Goal: Communication & Community: Answer question/provide support

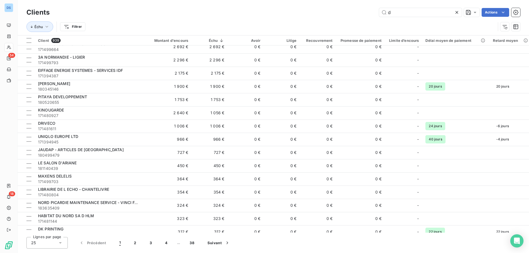
scroll to position [110, 0]
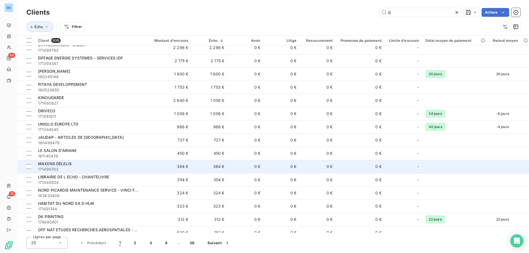
click at [55, 163] on span "MAXENS DELELIS" at bounding box center [55, 164] width 34 height 5
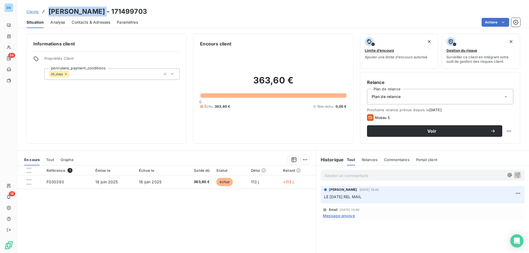
drag, startPoint x: 49, startPoint y: 11, endPoint x: 106, endPoint y: 10, distance: 56.8
click at [106, 10] on h3 "MAXENS DELELIS - 171499703" at bounding box center [98, 12] width 99 height 10
copy h3 "MAXENS DELELIS"
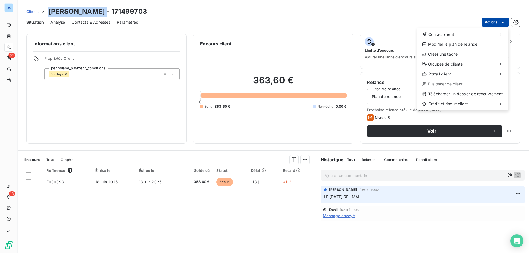
click at [485, 24] on html "DS 54 18 Clients MAXENS DELELIS - 171499703 Situation Analyse Contacts & Adress…" at bounding box center [264, 126] width 529 height 253
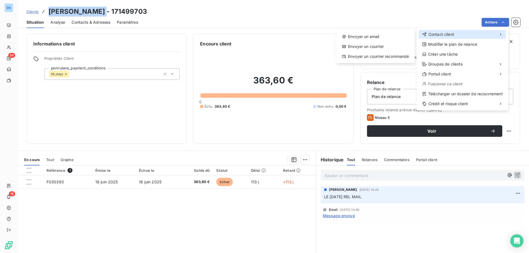
drag, startPoint x: 453, startPoint y: 35, endPoint x: 425, endPoint y: 35, distance: 28.1
click at [452, 35] on span "Contact client" at bounding box center [442, 35] width 26 height 6
click at [380, 36] on div "Envoyer un email" at bounding box center [376, 36] width 74 height 9
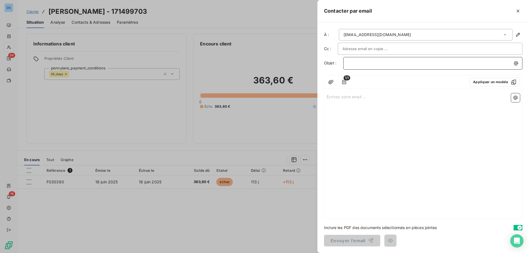
click at [359, 63] on p "﻿" at bounding box center [434, 63] width 173 height 6
click at [477, 83] on button "Appliquer un modèle" at bounding box center [495, 82] width 50 height 9
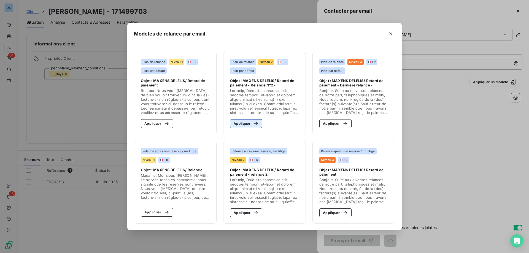
click at [242, 121] on button "Appliquer" at bounding box center [246, 123] width 32 height 9
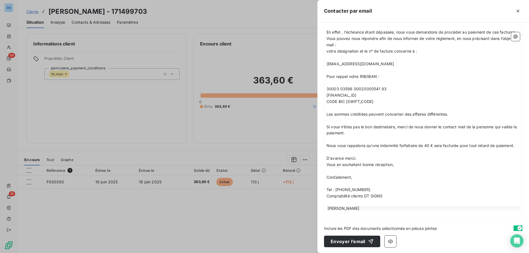
scroll to position [182, 0]
click at [336, 242] on button "Envoyer l’email" at bounding box center [352, 241] width 56 height 12
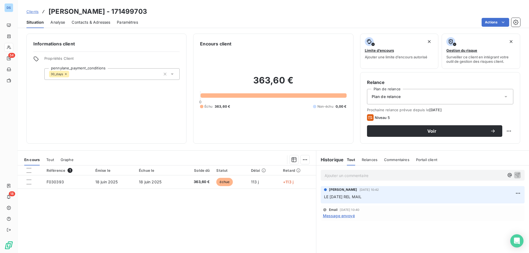
click at [36, 12] on span "Clients" at bounding box center [32, 11] width 12 height 4
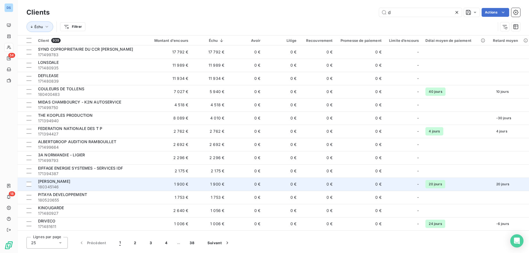
click at [53, 183] on span "[PERSON_NAME]" at bounding box center [54, 181] width 32 height 5
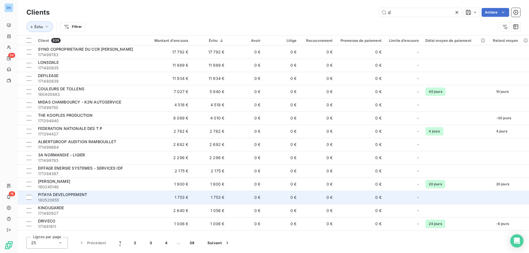
click at [49, 201] on span "180520655" at bounding box center [89, 201] width 102 height 6
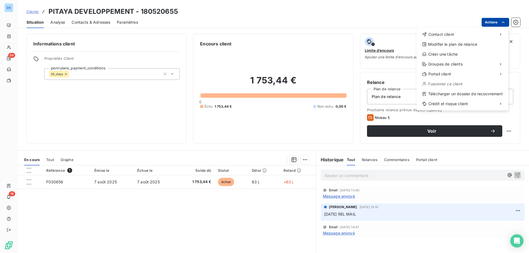
click at [488, 24] on html "DS 54 18 Clients PITAYA DEVELOPPEMENT - 180520655 Situation Analyse Contacts & …" at bounding box center [264, 126] width 529 height 253
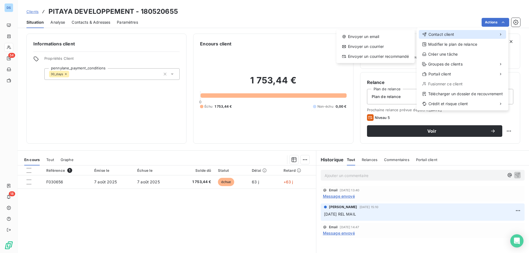
click at [466, 31] on div "Contact client" at bounding box center [462, 34] width 87 height 9
click at [397, 38] on div "Envoyer un email" at bounding box center [376, 36] width 74 height 9
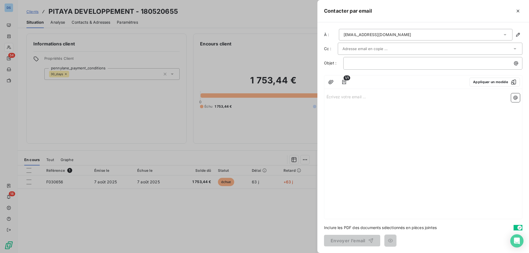
click at [275, 24] on div at bounding box center [264, 126] width 529 height 253
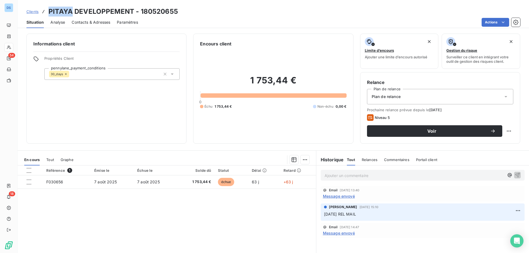
drag, startPoint x: 70, startPoint y: 11, endPoint x: 48, endPoint y: 12, distance: 22.1
click at [49, 12] on h3 "PITAYA DEVELOPPEMENT - 180520655" at bounding box center [114, 12] width 130 height 10
copy h3 "PITAYA"
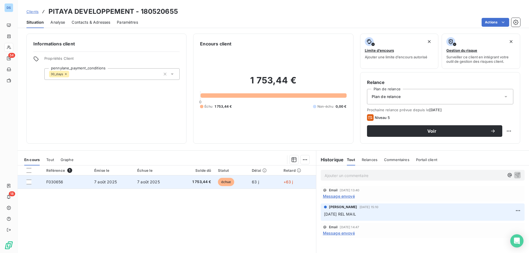
click at [111, 184] on span "7 août 2025" at bounding box center [105, 182] width 23 height 5
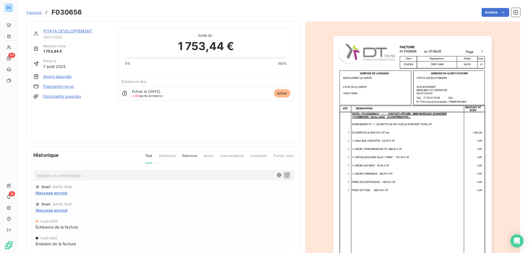
click at [385, 108] on img "button" at bounding box center [413, 148] width 159 height 224
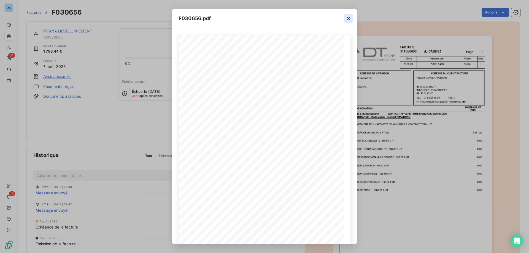
click at [348, 20] on icon "button" at bounding box center [349, 19] width 6 height 6
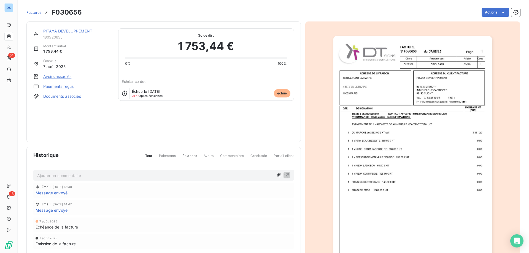
click at [395, 8] on div "Actions" at bounding box center [304, 12] width 432 height 9
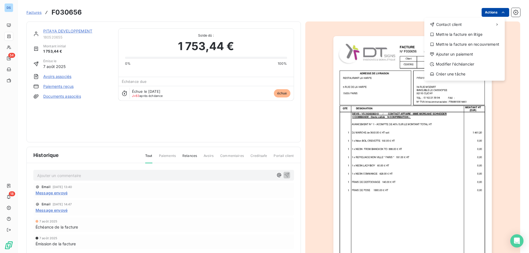
click at [484, 14] on html "DS 54 18 Factures F030656 Actions Contact client Mettre la facture en litige Me…" at bounding box center [264, 126] width 529 height 253
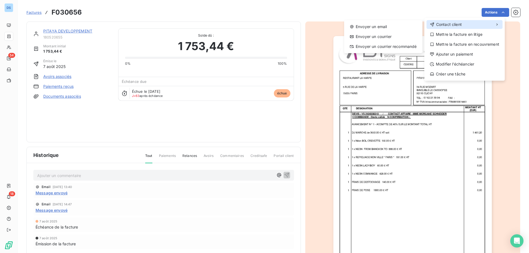
click at [454, 24] on span "Contact client" at bounding box center [449, 25] width 26 height 6
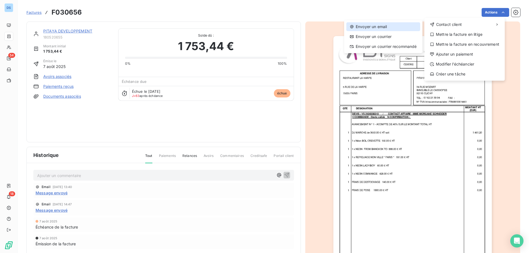
click at [391, 25] on div "Envoyer un email" at bounding box center [384, 26] width 74 height 9
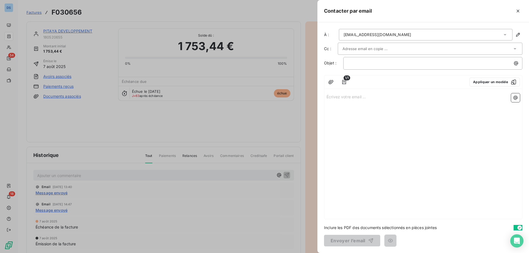
click at [422, 33] on div "service.comptabilite@gkapprolog.fr" at bounding box center [426, 35] width 174 height 12
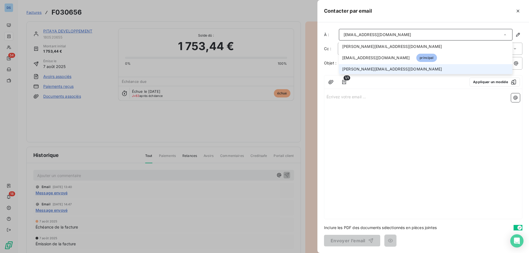
click at [380, 68] on span "b.gaillard@groupe-bertrand.com" at bounding box center [392, 69] width 100 height 6
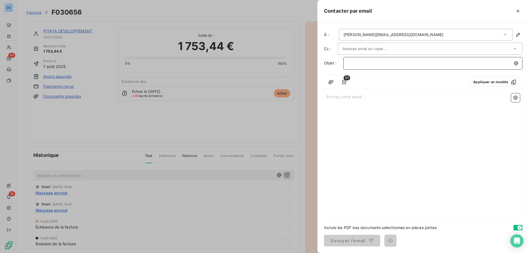
click at [368, 64] on p "﻿" at bounding box center [434, 63] width 173 height 6
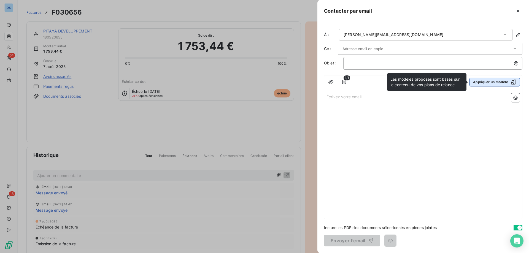
click at [479, 80] on button "Appliquer un modèle" at bounding box center [495, 82] width 50 height 9
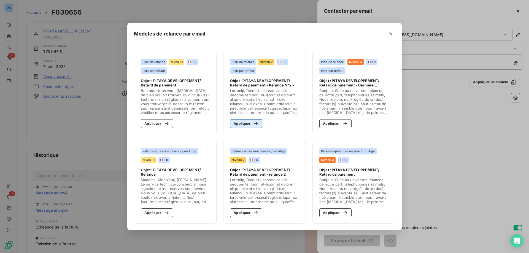
click at [243, 126] on button "Appliquer" at bounding box center [246, 123] width 32 height 9
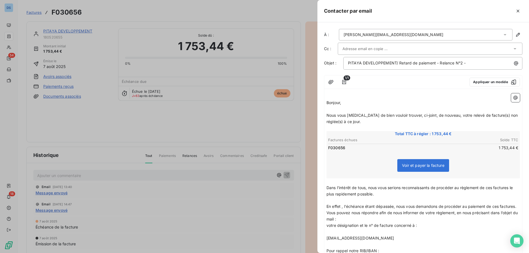
click at [345, 104] on p "Bonjour," at bounding box center [424, 103] width 194 height 6
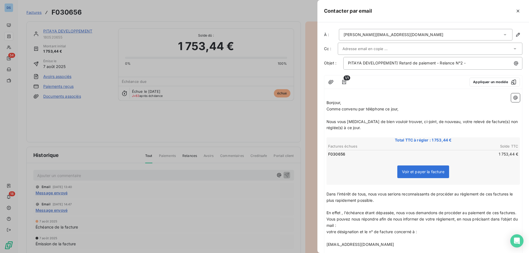
click at [345, 104] on p "Bonjour," at bounding box center [424, 103] width 194 height 6
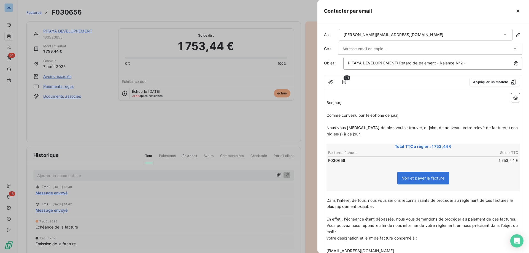
click at [345, 104] on p "Bonjour," at bounding box center [424, 103] width 194 height 6
click at [345, 102] on span "Bonjour M Gaillard," at bounding box center [351, 102] width 48 height 5
click at [399, 50] on div at bounding box center [428, 49] width 170 height 8
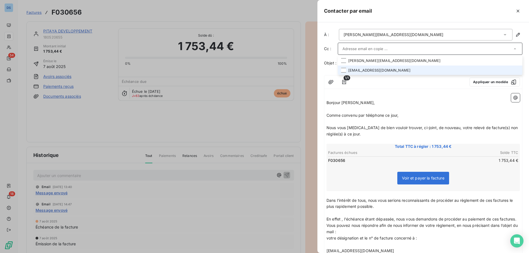
click at [379, 70] on li "service.comptabilite@gkapprolog.fr" at bounding box center [430, 71] width 185 height 10
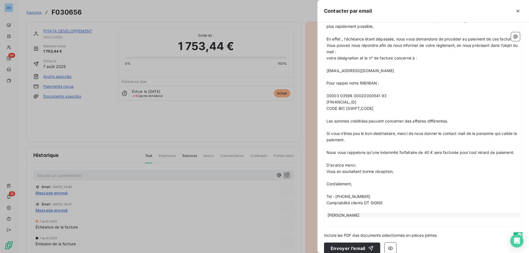
scroll to position [195, 0]
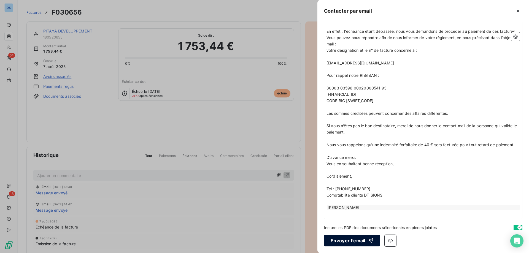
click at [345, 238] on button "Envoyer l’email" at bounding box center [352, 241] width 56 height 12
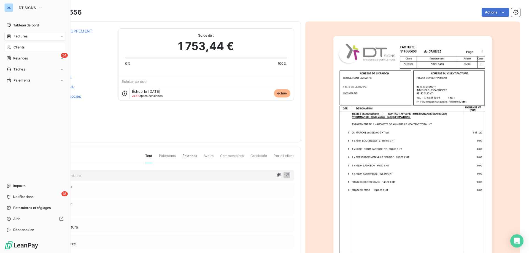
click at [23, 46] on span "Clients" at bounding box center [19, 47] width 11 height 5
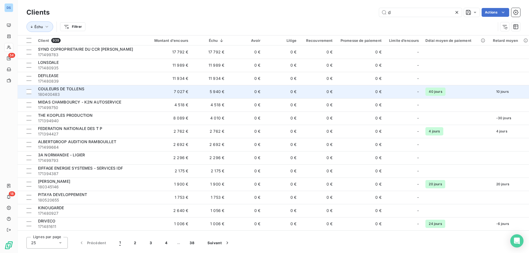
scroll to position [28, 0]
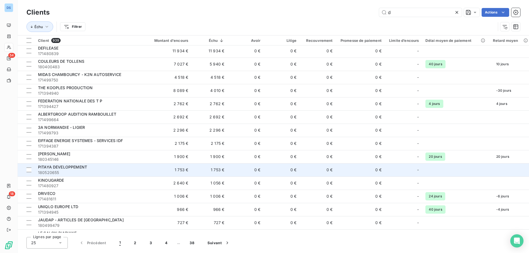
click at [65, 168] on span "PITAYA DEVELOPPEMENT" at bounding box center [62, 167] width 49 height 5
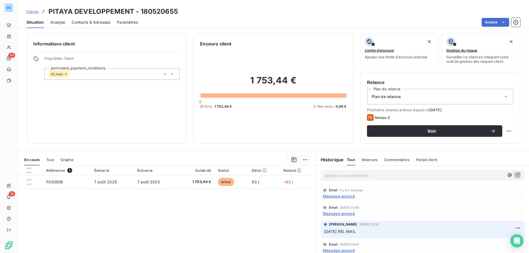
click at [340, 172] on p "Ajouter un commentaire ﻿" at bounding box center [415, 175] width 180 height 7
click at [400, 174] on span "09/10/25 tel ce jour, + rel mail a la demandu client" at bounding box center [369, 175] width 88 height 5
click at [380, 175] on span "09/10/25 tel ce jour, + rel mail a la demande du client" at bounding box center [372, 175] width 94 height 5
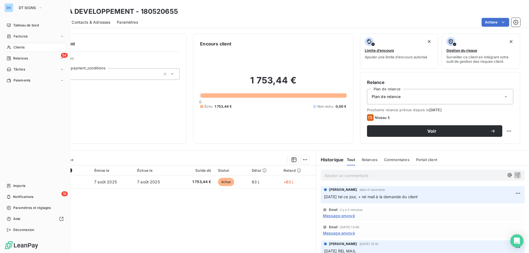
click at [23, 46] on span "Clients" at bounding box center [19, 47] width 11 height 5
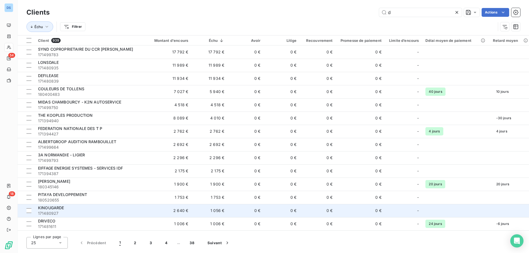
click at [80, 213] on span "171480927" at bounding box center [89, 214] width 102 height 6
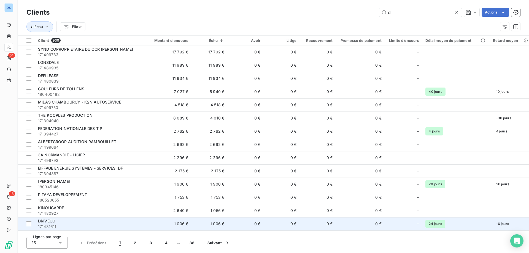
click at [53, 221] on span "DRIVECO" at bounding box center [46, 221] width 17 height 5
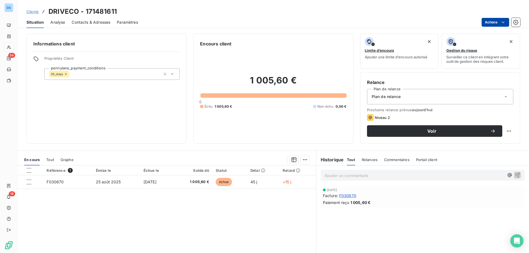
click at [495, 20] on html "DS 54 18 Clients DRIVECO - 171481611 Situation Analyse Contacts & Adresses Para…" at bounding box center [264, 126] width 529 height 253
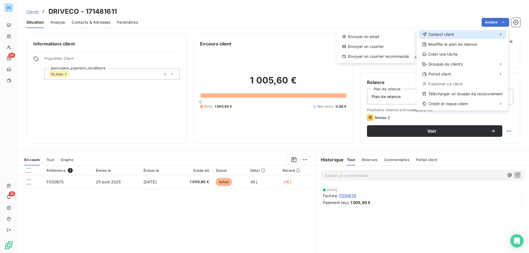
drag, startPoint x: 454, startPoint y: 31, endPoint x: 448, endPoint y: 33, distance: 6.6
click at [454, 31] on div "Contact client" at bounding box center [462, 34] width 87 height 9
click at [383, 37] on div "Envoyer un email" at bounding box center [376, 36] width 74 height 9
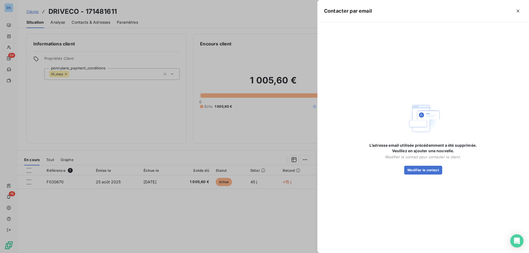
click at [293, 31] on div at bounding box center [264, 126] width 529 height 253
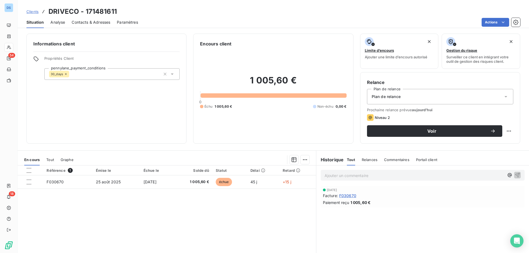
click at [49, 10] on h3 "DRIVECO - 171481611" at bounding box center [83, 12] width 68 height 10
drag, startPoint x: 49, startPoint y: 11, endPoint x: 77, endPoint y: 9, distance: 28.4
click at [77, 9] on h3 "DRIVECO - 171481611" at bounding box center [83, 12] width 68 height 10
copy h3 "DRIVECO"
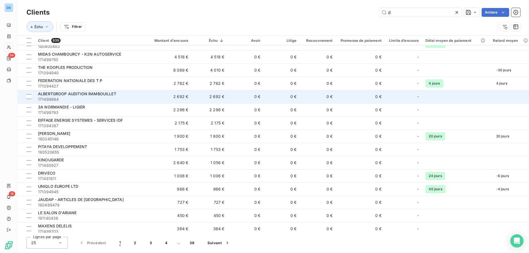
scroll to position [55, 0]
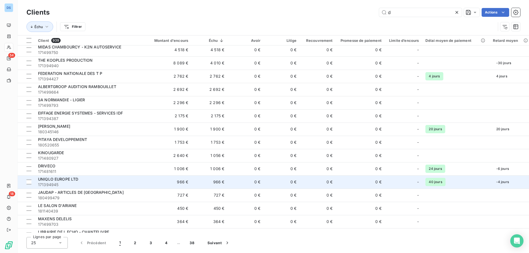
click at [70, 181] on span "UNIQLO EUROPE LTD" at bounding box center [58, 179] width 41 height 5
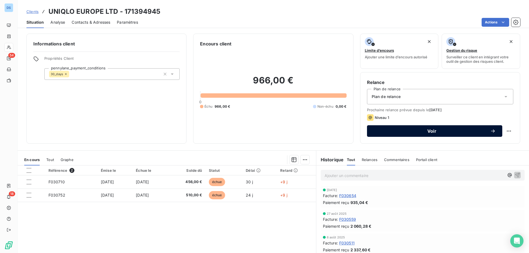
click at [438, 130] on span "Voir" at bounding box center [432, 131] width 117 height 4
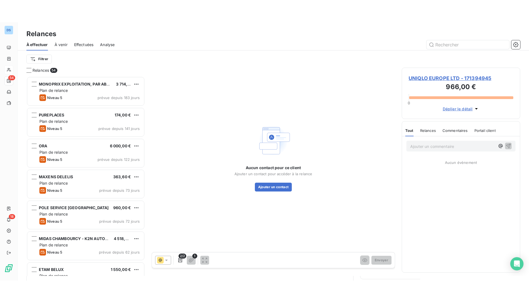
scroll to position [195, 114]
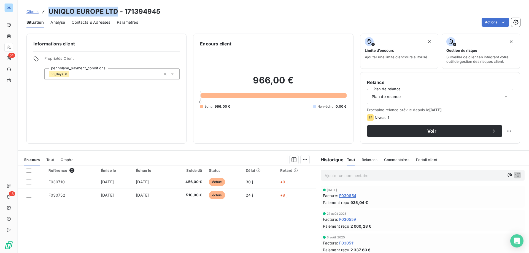
drag, startPoint x: 116, startPoint y: 10, endPoint x: 46, endPoint y: 4, distance: 70.3
click at [46, 4] on div "Clients UNIQLO EUROPE LTD - 171394945 Situation Analyse Contacts & Adresses Par…" at bounding box center [274, 14] width 512 height 28
copy h3 "UNIQLO EUROPE LTD"
click at [493, 19] on html "DS 54 18 Clients UNIQLO EUROPE LTD - 171394945 Situation Analyse Contacts & Adr…" at bounding box center [264, 126] width 529 height 253
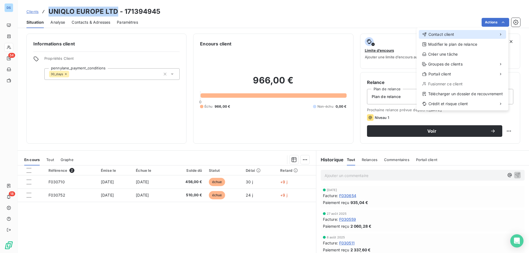
click at [449, 34] on span "Contact client" at bounding box center [442, 35] width 26 height 6
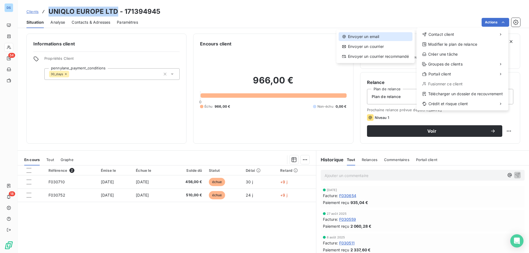
click at [380, 37] on div "Envoyer un email" at bounding box center [376, 36] width 74 height 9
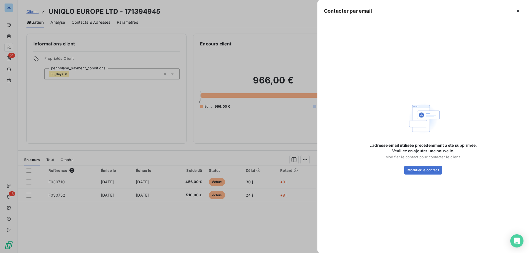
click at [276, 21] on div at bounding box center [264, 126] width 529 height 253
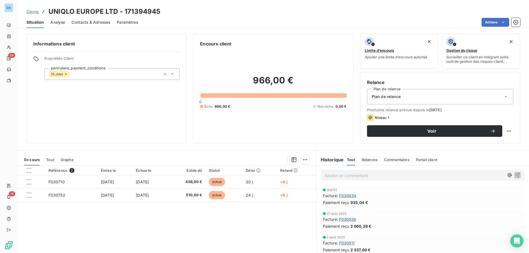
click at [98, 25] on div "Contacts & Adresses" at bounding box center [91, 23] width 39 height 12
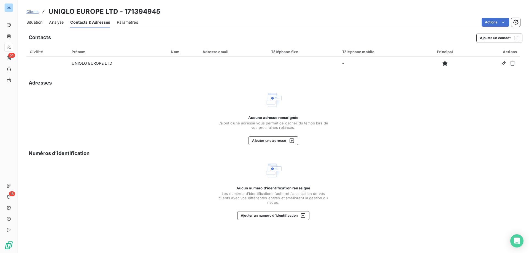
click at [56, 22] on span "Analyse" at bounding box center [56, 23] width 15 height 6
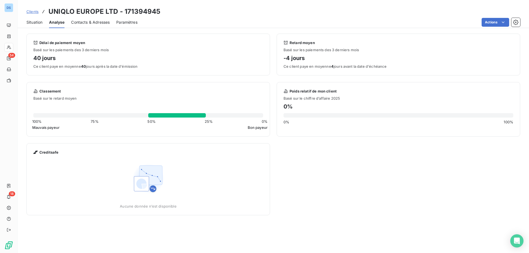
click at [79, 22] on span "Contacts & Adresses" at bounding box center [90, 23] width 39 height 6
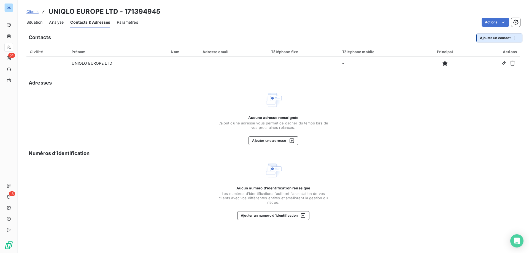
click at [484, 40] on button "Ajouter un contact" at bounding box center [500, 38] width 46 height 9
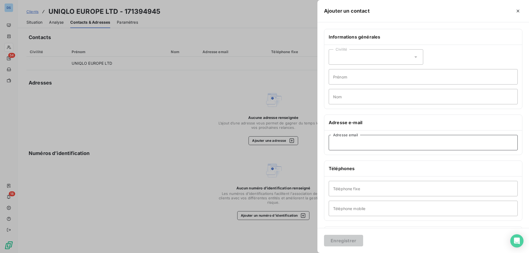
drag, startPoint x: 342, startPoint y: 141, endPoint x: 341, endPoint y: 146, distance: 4.8
click at [341, 146] on input "Adresse email" at bounding box center [423, 142] width 189 height 15
paste input "FRgroup-EU_Invoice@fastretailing.com"
type input "FRgroup-EU_Invoice@fastretailing.com"
click at [351, 78] on input "Prénom" at bounding box center [423, 76] width 189 height 15
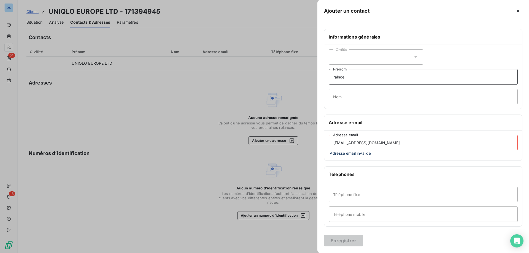
click at [337, 77] on input "ralnce" at bounding box center [423, 76] width 189 height 15
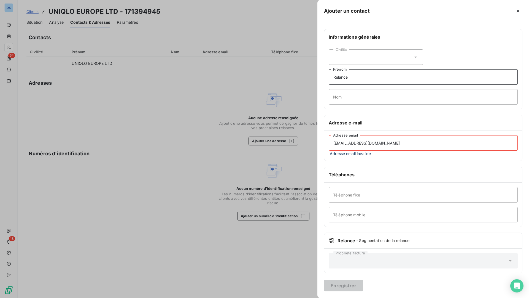
type input "Relance"
click at [427, 144] on input "FRgroup-EU_Invoice@fastretailing.com" at bounding box center [423, 142] width 189 height 15
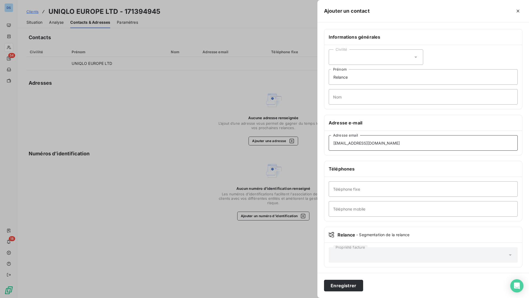
type input "FRgroup-EU_Invoice@fastretailing.com"
click at [519, 11] on icon "button" at bounding box center [518, 11] width 6 height 6
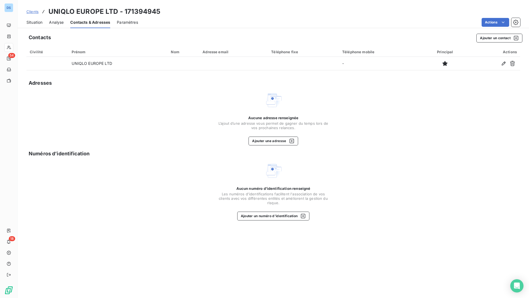
click at [32, 12] on span "Clients" at bounding box center [32, 11] width 12 height 4
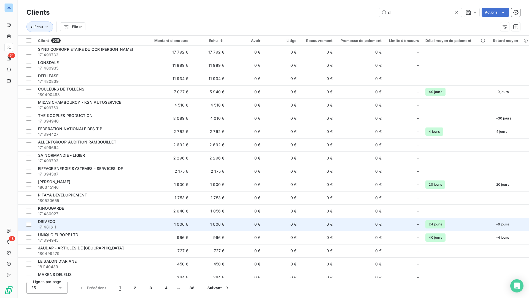
click at [82, 222] on div "DRIVECO" at bounding box center [89, 222] width 102 height 6
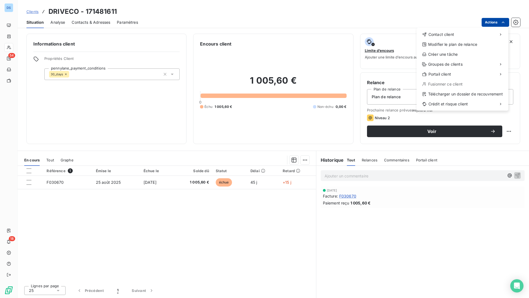
click at [496, 23] on html "DS 54 18 Clients DRIVECO - 171481611 Situation Analyse Contacts & Adresses Para…" at bounding box center [264, 149] width 529 height 298
click at [442, 34] on span "Contact client" at bounding box center [442, 35] width 26 height 6
click at [379, 37] on div "Envoyer un email" at bounding box center [376, 36] width 74 height 9
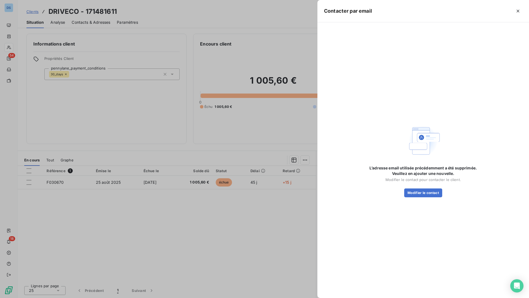
click at [256, 34] on div at bounding box center [264, 149] width 529 height 298
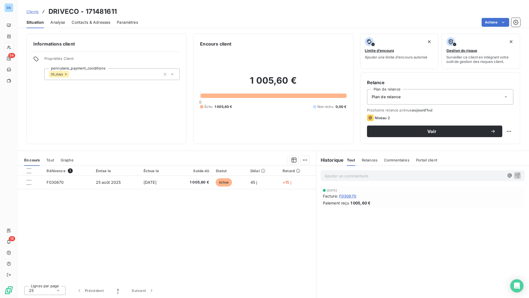
click at [29, 12] on span "Clients" at bounding box center [32, 11] width 12 height 4
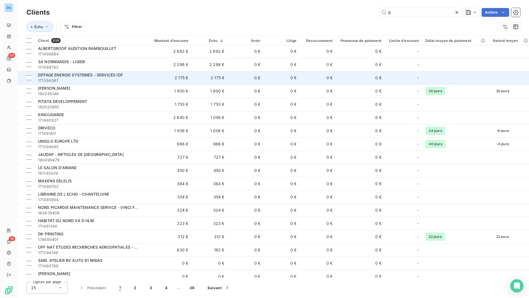
scroll to position [99, 0]
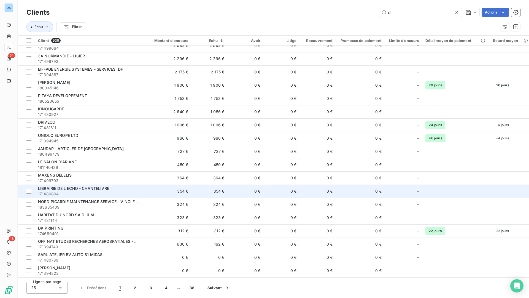
click at [65, 193] on span "171480804" at bounding box center [89, 194] width 102 height 6
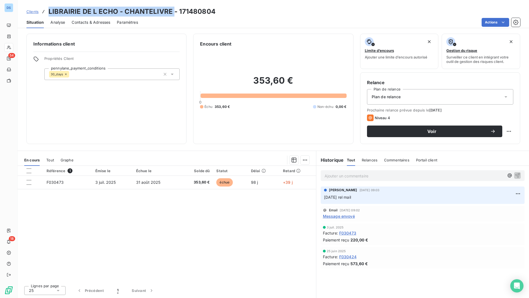
drag, startPoint x: 49, startPoint y: 10, endPoint x: 172, endPoint y: 12, distance: 122.7
click at [172, 12] on h3 "LIBRAIRIE DE L ECHO - CHANTELIVRE - 171480804" at bounding box center [132, 12] width 167 height 10
copy h3 "LIBRAIRIE DE L ECHO - CHANTELIVRE"
click at [31, 12] on span "Clients" at bounding box center [32, 11] width 12 height 4
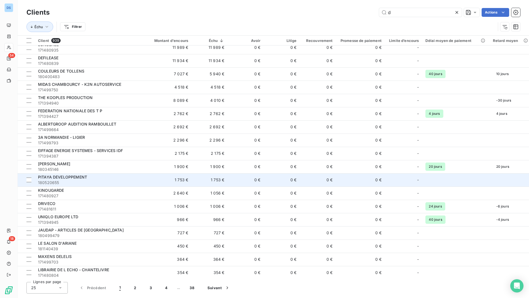
scroll to position [28, 0]
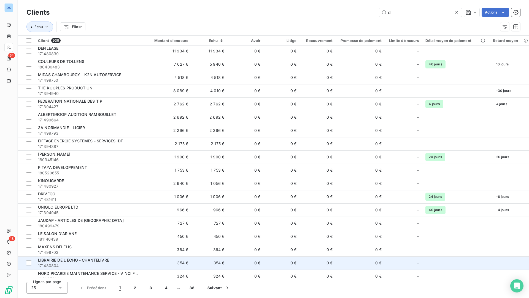
click at [64, 253] on div "LIBRAIRIE DE L ECHO - CHANTELIVRE" at bounding box center [89, 260] width 102 height 6
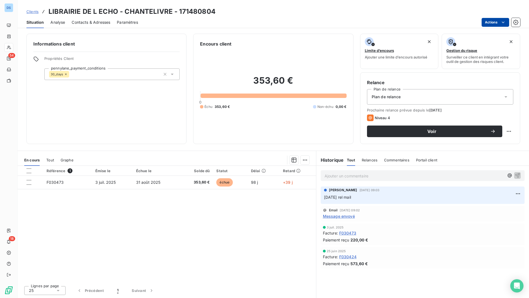
click at [487, 22] on html "DS 54 18 Clients LIBRAIRIE DE L ECHO - CHANTELIVRE - 171480804 Situation Analys…" at bounding box center [264, 149] width 529 height 298
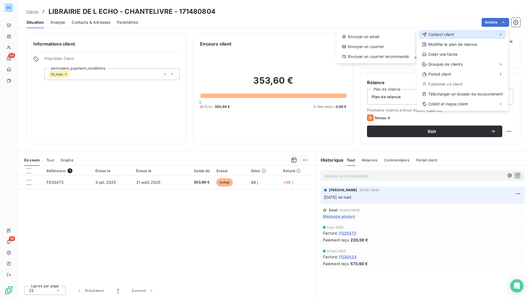
click at [454, 34] on span "Contact client" at bounding box center [442, 35] width 26 height 6
click at [378, 38] on div "Envoyer un email" at bounding box center [376, 36] width 74 height 9
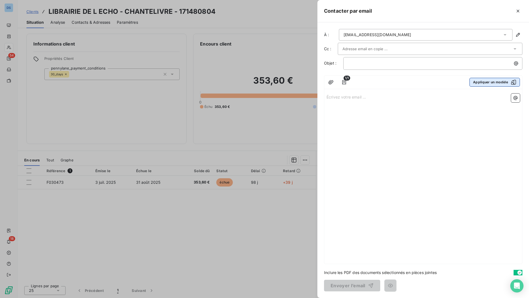
click at [474, 82] on button "Appliquer un modèle" at bounding box center [495, 82] width 50 height 9
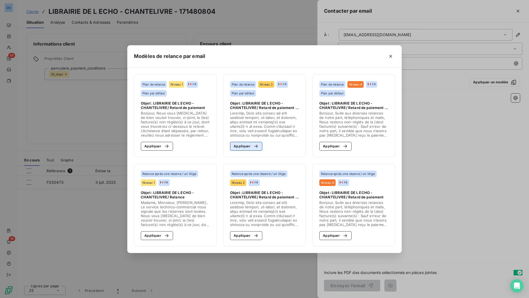
click at [248, 146] on button "Appliquer" at bounding box center [246, 146] width 32 height 9
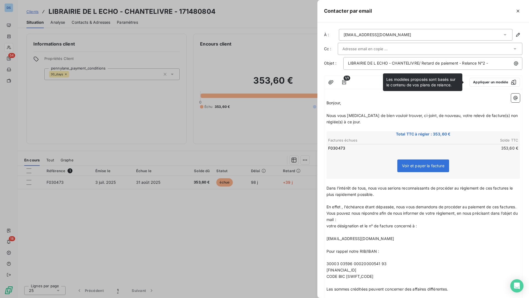
click at [270, 220] on div at bounding box center [264, 149] width 529 height 298
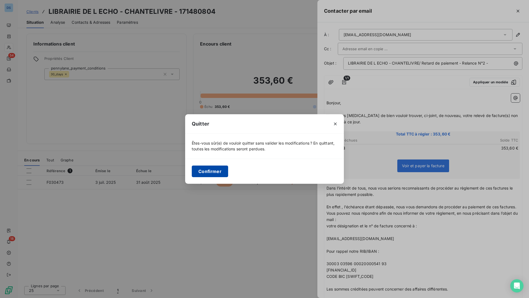
click at [214, 168] on button "Confirmer" at bounding box center [210, 171] width 36 height 12
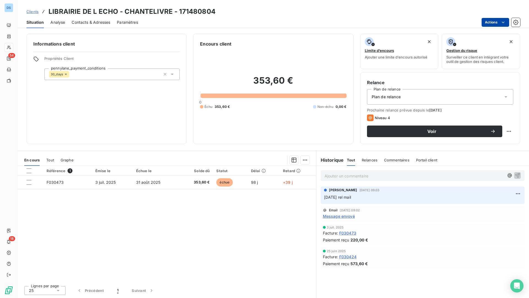
click at [485, 20] on html "DS 54 18 Clients LIBRAIRIE DE L ECHO - CHANTELIVRE - 171480804 Situation Analys…" at bounding box center [264, 149] width 529 height 298
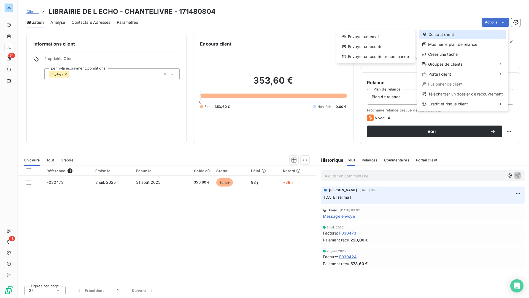
click at [421, 36] on div "Contact client" at bounding box center [462, 34] width 87 height 9
click at [382, 36] on div "Envoyer un email" at bounding box center [376, 36] width 74 height 9
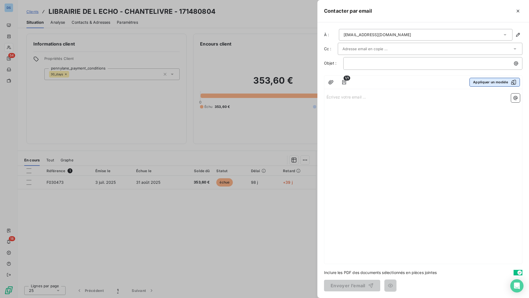
click at [476, 82] on button "Appliquer un modèle" at bounding box center [495, 82] width 50 height 9
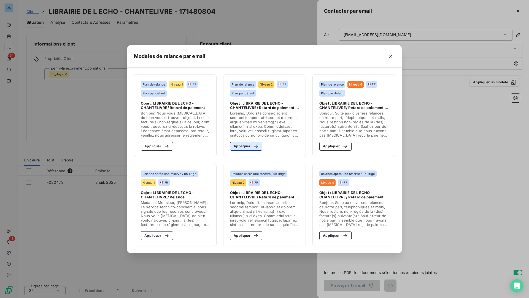
click at [244, 149] on button "Appliquer" at bounding box center [246, 146] width 32 height 9
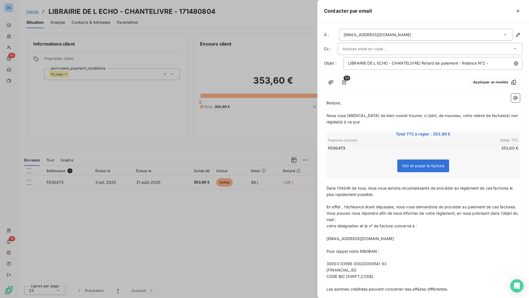
click at [402, 47] on div at bounding box center [428, 49] width 170 height 8
click at [391, 59] on li "d.calladine@lonsdale.fr" at bounding box center [430, 61] width 185 height 10
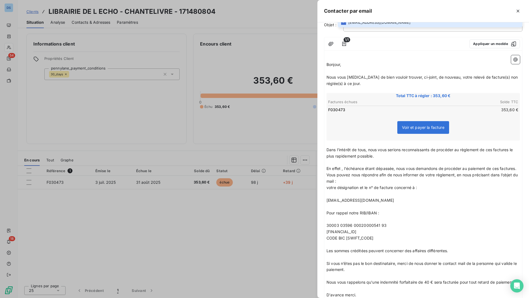
scroll to position [138, 0]
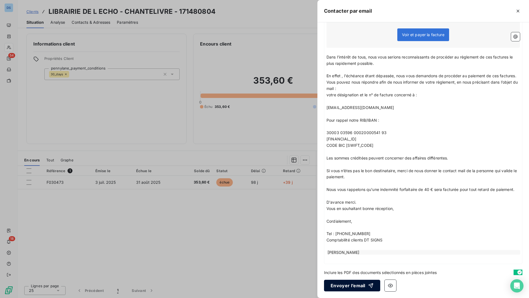
click at [335, 253] on button "Envoyer l’email" at bounding box center [352, 286] width 56 height 12
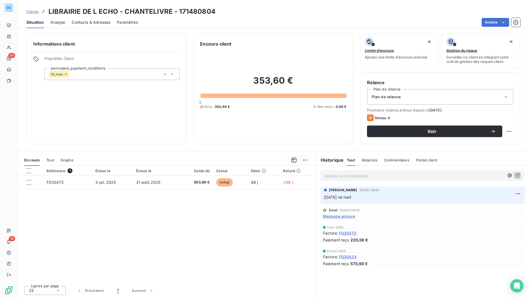
click at [30, 11] on span "Clients" at bounding box center [32, 11] width 12 height 4
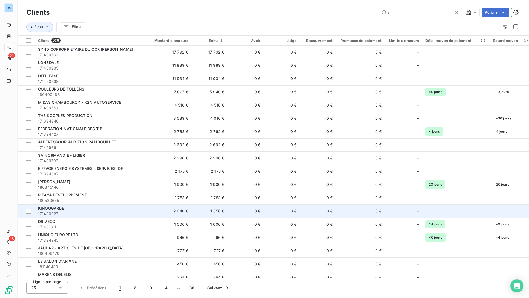
click at [60, 211] on span "171480927" at bounding box center [89, 214] width 102 height 6
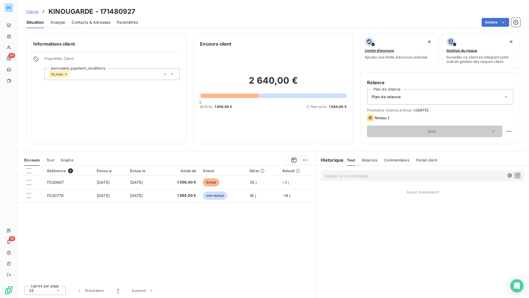
click at [30, 12] on span "Clients" at bounding box center [32, 11] width 12 height 4
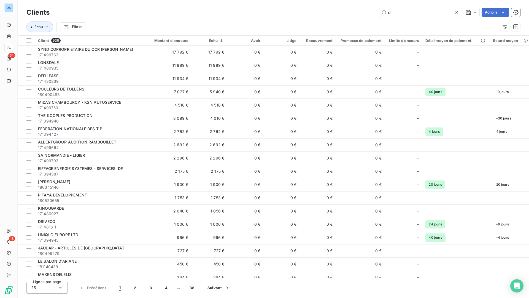
click at [262, 18] on div "Clients d Actions" at bounding box center [273, 13] width 494 height 12
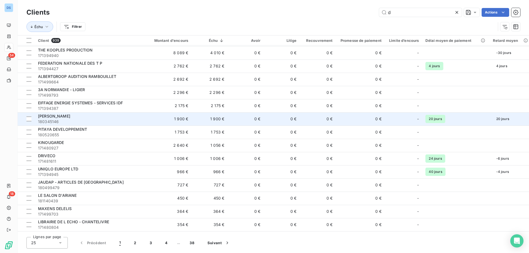
scroll to position [83, 0]
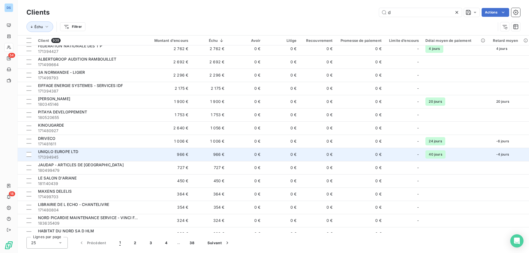
click at [58, 157] on span "171394945" at bounding box center [89, 158] width 102 height 6
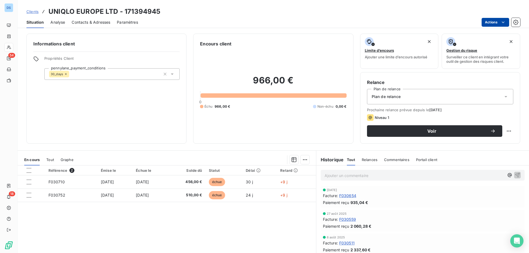
click at [485, 21] on html "DS 54 18 Clients UNIQLO EUROPE LTD - 171394945 Situation Analyse Contacts & Adr…" at bounding box center [264, 126] width 529 height 253
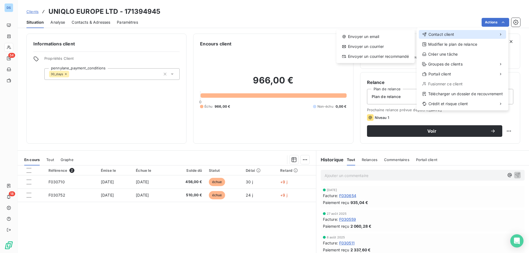
click at [453, 34] on span "Contact client" at bounding box center [442, 35] width 26 height 6
click at [391, 37] on div "Envoyer un email" at bounding box center [376, 36] width 74 height 9
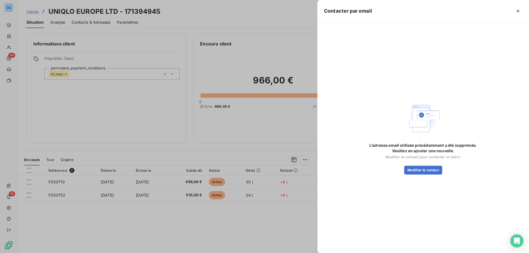
click at [271, 20] on div at bounding box center [264, 126] width 529 height 253
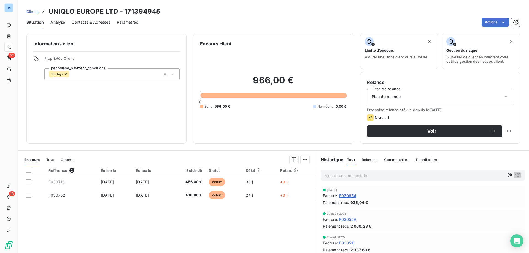
click at [34, 12] on span "Clients" at bounding box center [32, 11] width 12 height 4
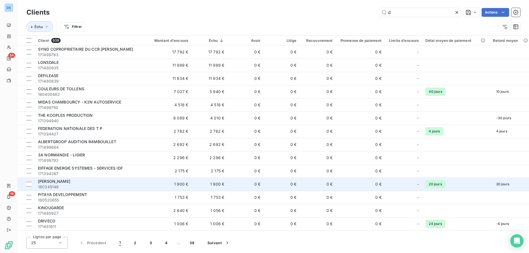
click at [73, 183] on div "[PERSON_NAME]" at bounding box center [89, 182] width 102 height 6
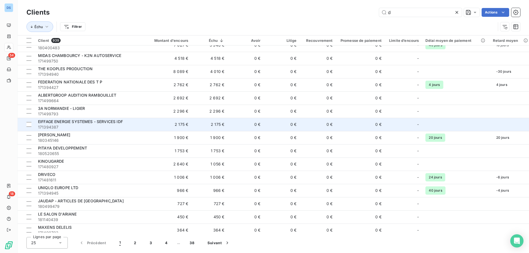
scroll to position [55, 0]
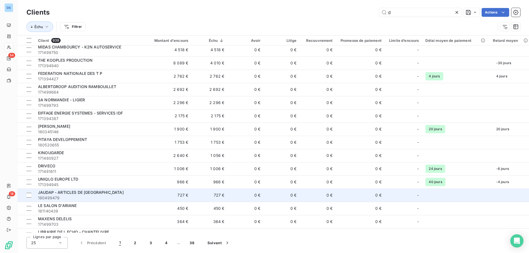
click at [59, 195] on span "180499479" at bounding box center [89, 198] width 102 height 6
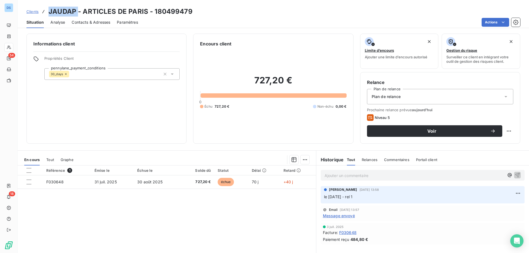
drag, startPoint x: 49, startPoint y: 10, endPoint x: 79, endPoint y: 9, distance: 29.2
click at [79, 9] on h3 "JAUDAP - ARTICLES DE PARIS - 180499479" at bounding box center [121, 12] width 144 height 10
copy h3 "JAUDAP"
click at [485, 22] on html "DS 54 18 Clients JAUDAP - ARTICLES DE PARIS - 180499479 Situation Analyse Conta…" at bounding box center [264, 126] width 529 height 253
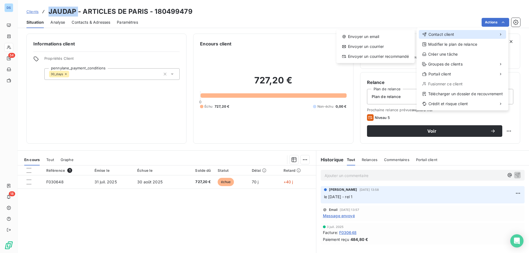
click at [435, 34] on span "Contact client" at bounding box center [442, 35] width 26 height 6
click at [361, 38] on div "Envoyer un email" at bounding box center [376, 36] width 74 height 9
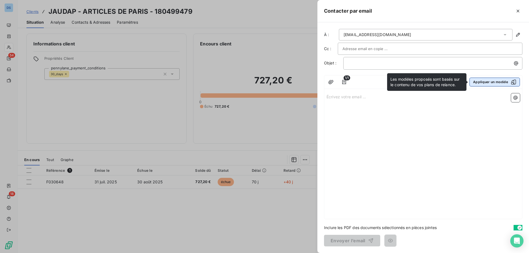
click at [476, 80] on button "Appliquer un modèle" at bounding box center [495, 82] width 50 height 9
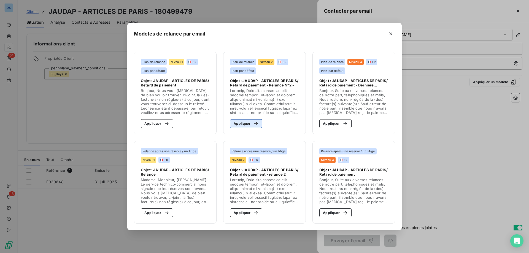
click at [245, 123] on button "Appliquer" at bounding box center [246, 123] width 32 height 9
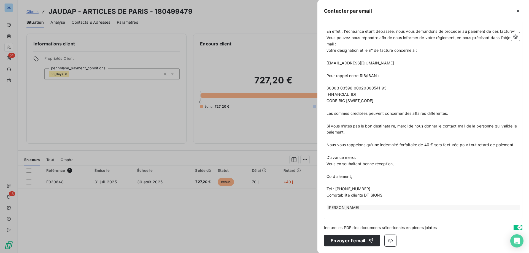
scroll to position [182, 0]
click at [352, 243] on button "Envoyer l’email" at bounding box center [352, 241] width 56 height 12
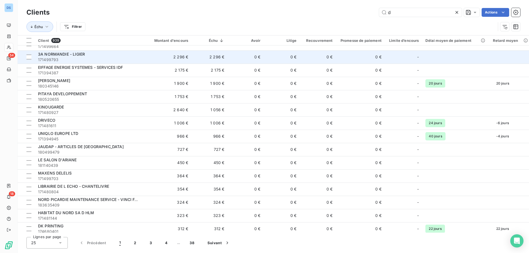
scroll to position [110, 0]
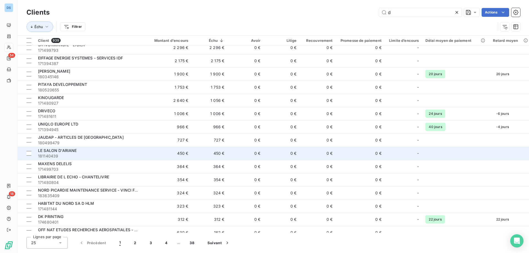
click at [51, 152] on span "LE SALON D'ARIANE" at bounding box center [57, 150] width 39 height 5
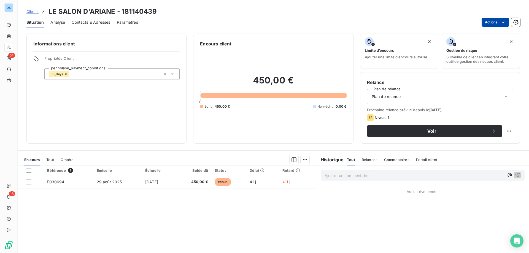
click at [485, 22] on html "DS 54 18 Clients LE SALON D'ARIANE - 181140439 Situation Analyse Contacts & Adr…" at bounding box center [264, 126] width 529 height 253
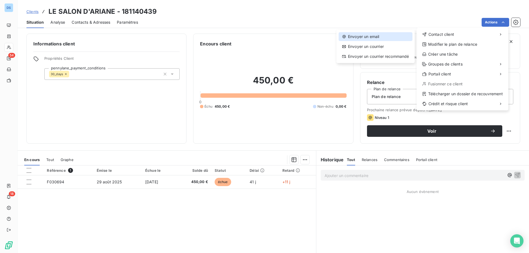
click at [383, 36] on div "Envoyer un email" at bounding box center [376, 36] width 74 height 9
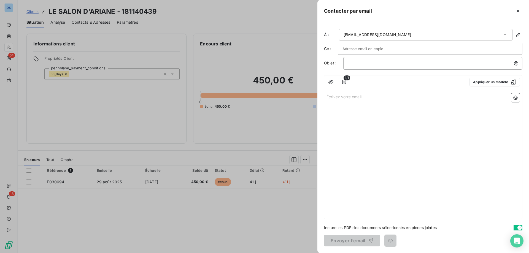
click at [354, 37] on div "lesalondariane@gmail.com" at bounding box center [378, 35] width 68 height 6
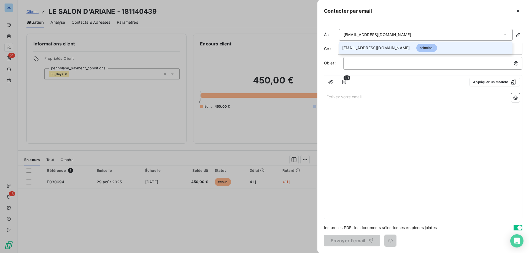
click at [354, 37] on div "lesalondariane@gmail.com" at bounding box center [378, 35] width 68 height 6
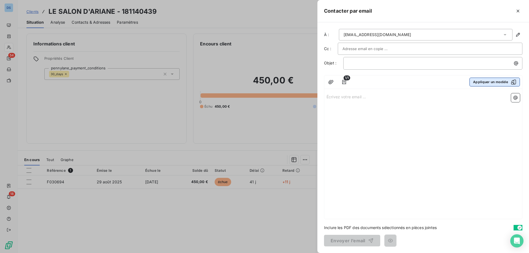
click at [477, 82] on button "Appliquer un modèle" at bounding box center [495, 82] width 50 height 9
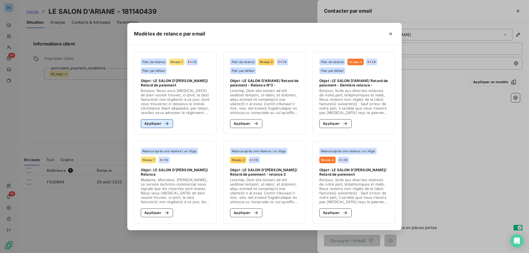
click at [162, 124] on div "button" at bounding box center [165, 124] width 8 height 6
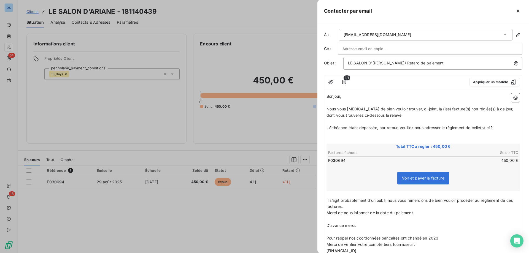
scroll to position [74, 0]
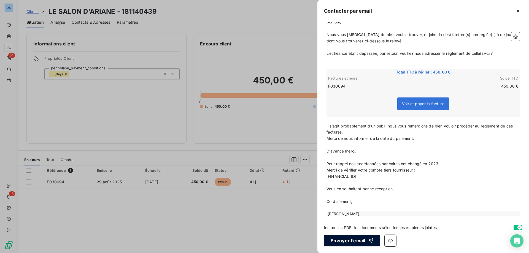
click at [348, 242] on button "Envoyer l’email" at bounding box center [352, 241] width 56 height 12
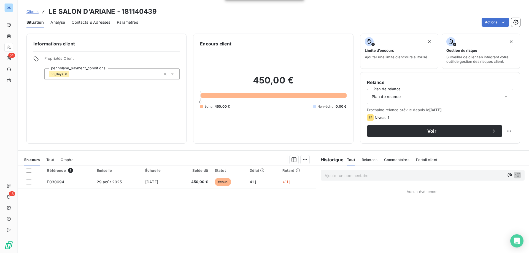
click at [340, 176] on p "Ajouter un commentaire ﻿" at bounding box center [415, 175] width 180 height 7
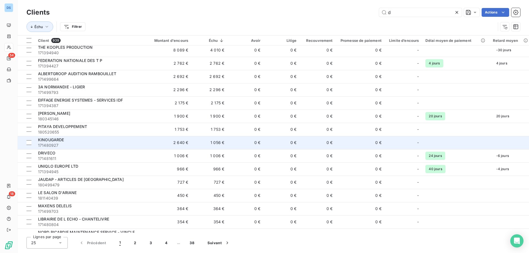
scroll to position [110, 0]
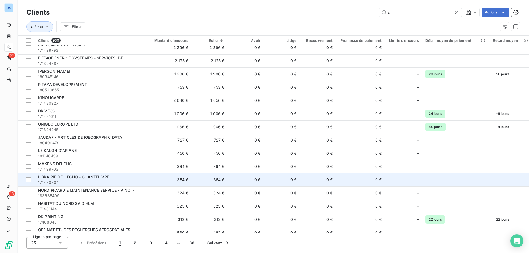
click at [57, 181] on span "171480804" at bounding box center [89, 183] width 102 height 6
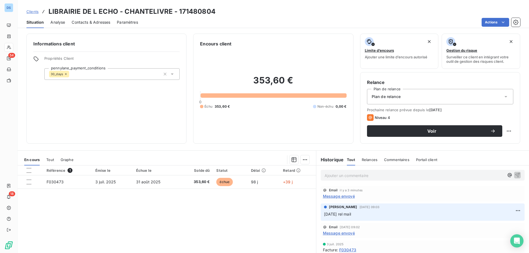
click at [336, 176] on p "Ajouter un commentaire ﻿" at bounding box center [415, 175] width 180 height 7
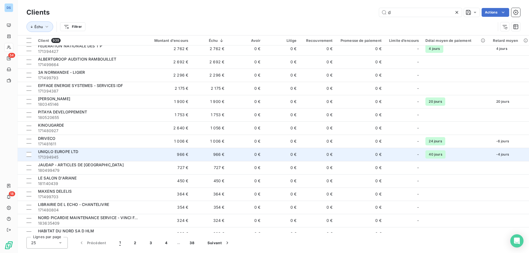
scroll to position [110, 0]
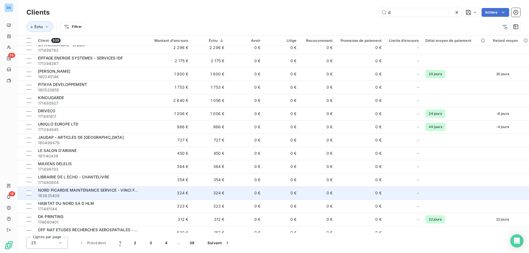
click at [57, 195] on span "183635409" at bounding box center [89, 196] width 102 height 6
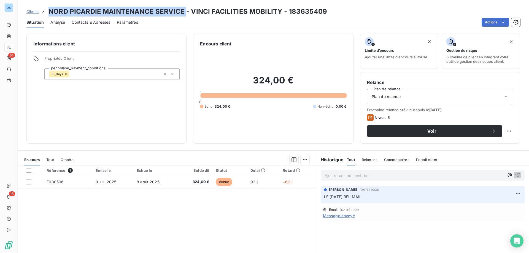
drag, startPoint x: 49, startPoint y: 10, endPoint x: 185, endPoint y: 10, distance: 136.2
click at [185, 10] on h3 "NORD PICARDIE MAINTENANCE SERVICE - VINCI FACILITIES MOBILITY - 183635409" at bounding box center [188, 12] width 279 height 10
copy h3 "NORD PICARDIE MAINTENANCE SERVICE"
click at [482, 22] on html "DS 54 18 Clients NORD PICARDIE MAINTENANCE SERVICE - VINCI FACILITIES MOBILITY …" at bounding box center [264, 126] width 529 height 253
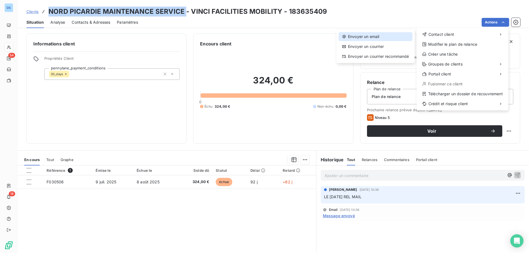
click at [387, 37] on div "Envoyer un email" at bounding box center [376, 36] width 74 height 9
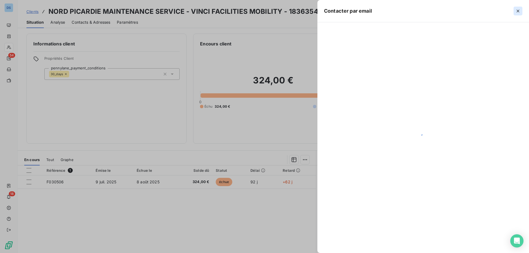
click at [519, 10] on icon "button" at bounding box center [518, 11] width 6 height 6
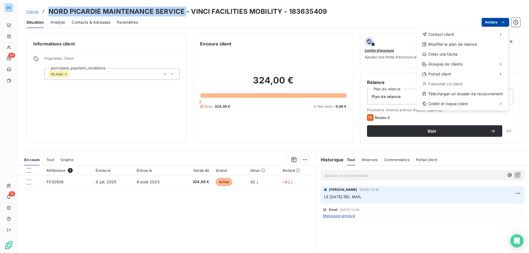
click at [493, 21] on html "DS 54 18 Clients NORD PICARDIE MAINTENANCE SERVICE - VINCI FACILITIES MOBILITY …" at bounding box center [264, 126] width 529 height 253
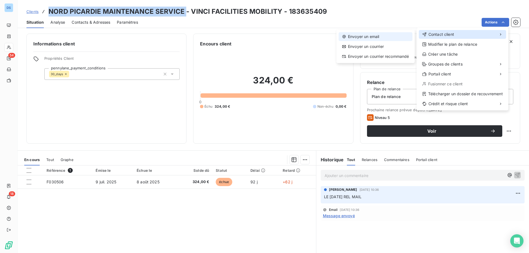
drag, startPoint x: 427, startPoint y: 34, endPoint x: 405, endPoint y: 37, distance: 22.2
click at [426, 34] on icon at bounding box center [424, 34] width 5 height 4
click at [385, 40] on div "Envoyer un email" at bounding box center [376, 36] width 74 height 9
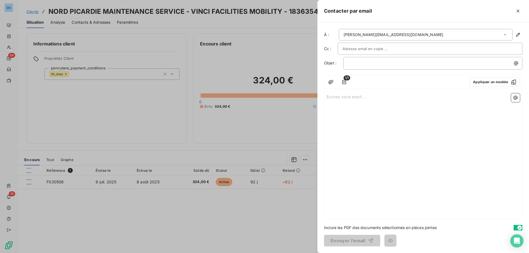
click at [385, 36] on div "leroy.maxime@vinci-facilities.com" at bounding box center [394, 35] width 100 height 6
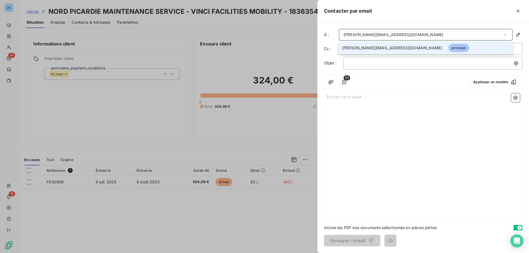
click at [385, 36] on div "leroy.maxime@vinci-facilities.com" at bounding box center [394, 35] width 100 height 6
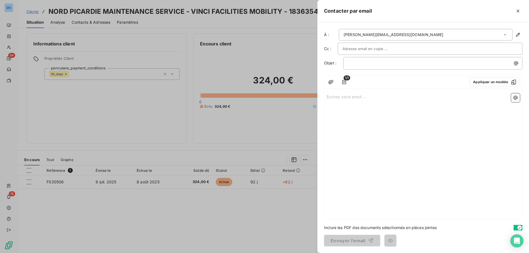
click at [379, 50] on input "text" at bounding box center [372, 49] width 59 height 8
click at [479, 80] on button "Appliquer un modèle" at bounding box center [495, 82] width 50 height 9
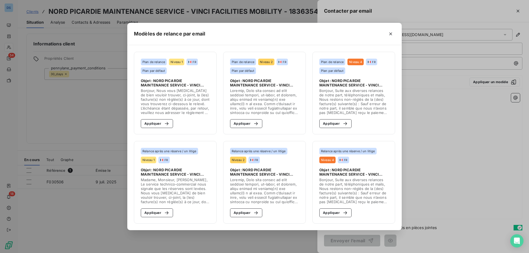
click at [107, 110] on div "Modèles de relance par email Plan de relance Niveau 1 FR Plan par défaut Objet …" at bounding box center [264, 126] width 529 height 253
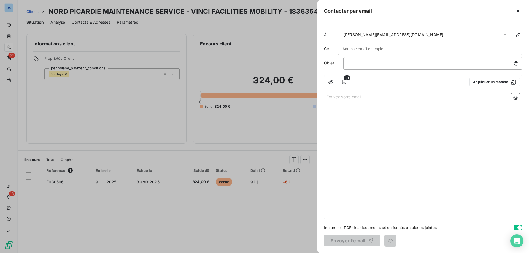
click at [275, 140] on div at bounding box center [264, 126] width 529 height 253
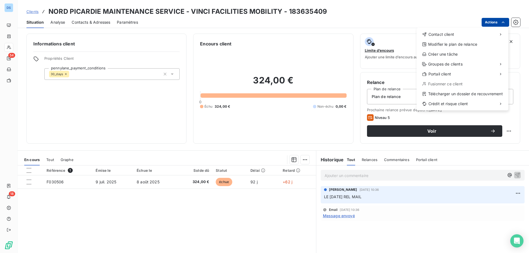
click at [484, 24] on html "DS 54 18 Clients NORD PICARDIE MAINTENANCE SERVICE - VINCI FACILITIES MOBILITY …" at bounding box center [264, 126] width 529 height 253
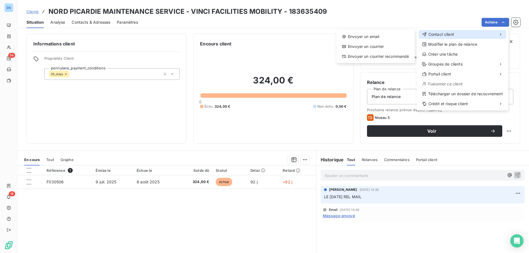
drag, startPoint x: 433, startPoint y: 35, endPoint x: 420, endPoint y: 37, distance: 12.6
click at [433, 35] on span "Contact client" at bounding box center [442, 35] width 26 height 6
click at [382, 40] on div "Envoyer un email" at bounding box center [376, 36] width 74 height 9
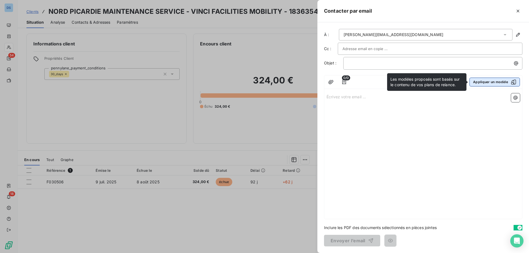
click at [484, 82] on button "Appliquer un modèle" at bounding box center [495, 82] width 50 height 9
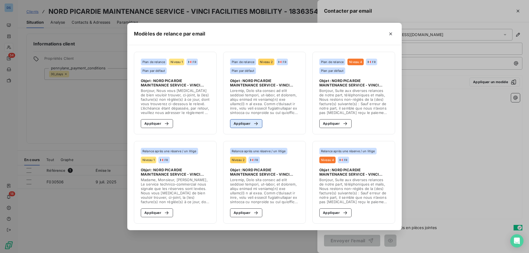
click at [245, 123] on button "Appliquer" at bounding box center [246, 123] width 32 height 9
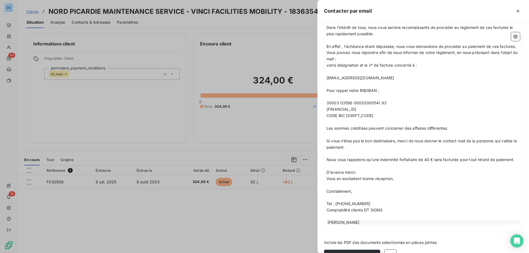
scroll to position [139, 0]
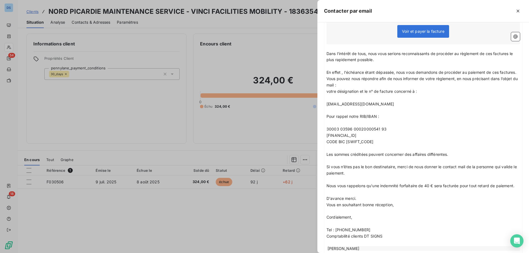
click at [338, 239] on span "Comptabilité clients DT SIGNS" at bounding box center [355, 236] width 56 height 5
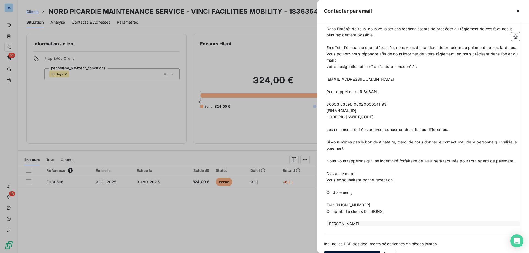
scroll to position [186, 0]
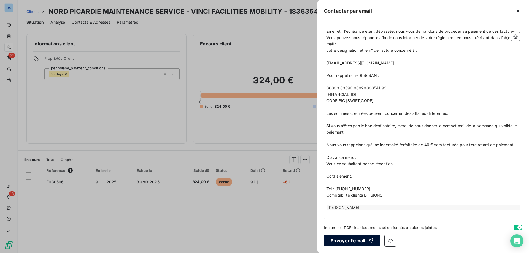
click at [339, 245] on button "Envoyer l’email" at bounding box center [352, 241] width 56 height 12
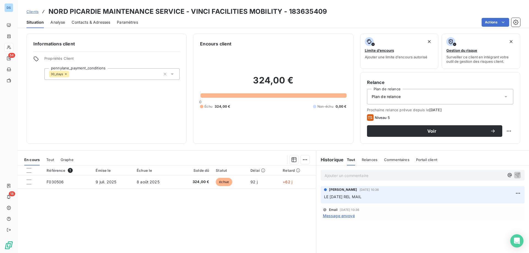
click at [28, 12] on span "Clients" at bounding box center [32, 11] width 12 height 4
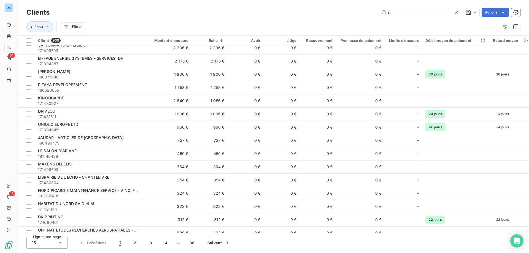
scroll to position [110, 0]
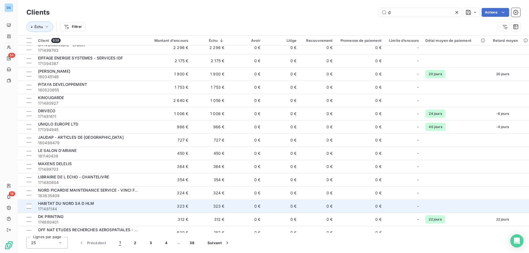
click at [49, 205] on span "HABITAT DU NORD SA D HLM" at bounding box center [66, 203] width 56 height 5
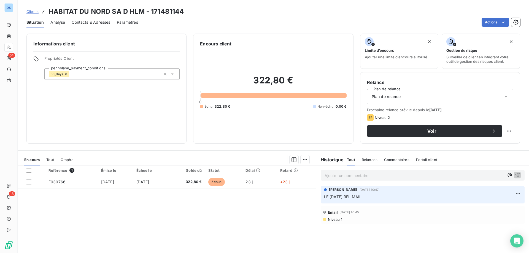
click at [343, 175] on p "Ajouter un commentaire ﻿" at bounding box center [415, 175] width 180 height 7
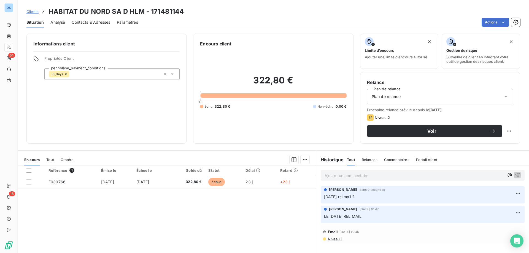
click at [334, 179] on div "Ajouter un commentaire ﻿" at bounding box center [423, 175] width 204 height 11
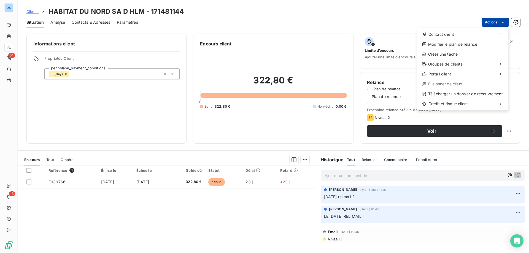
click at [488, 20] on html "DS 54 18 Clients HABITAT DU NORD SA D HLM - 171481144 Situation Analyse Contact…" at bounding box center [264, 126] width 529 height 253
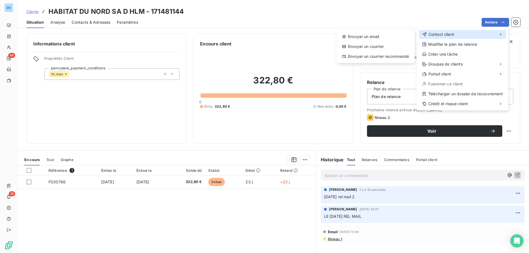
click at [450, 34] on span "Contact client" at bounding box center [442, 35] width 26 height 6
click at [50, 10] on html "DS 54 18 Clients HABITAT DU NORD SA D HLM - 171481144 Situation Analyse Contact…" at bounding box center [264, 126] width 529 height 253
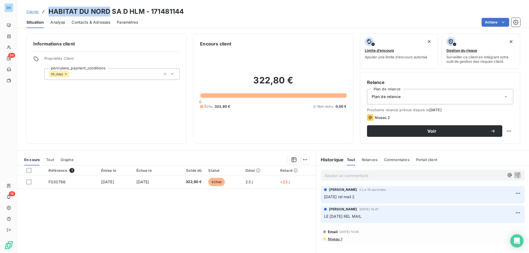
drag, startPoint x: 49, startPoint y: 10, endPoint x: 109, endPoint y: 10, distance: 59.8
click at [109, 10] on h3 "HABITAT DU NORD SA D HLM - 171481144" at bounding box center [116, 12] width 135 height 10
copy h3 "HABITAT DU NORD"
click at [484, 23] on html "DS 54 18 Clients HABITAT DU NORD SA D HLM - 171481144 Situation Analyse Contact…" at bounding box center [264, 126] width 529 height 253
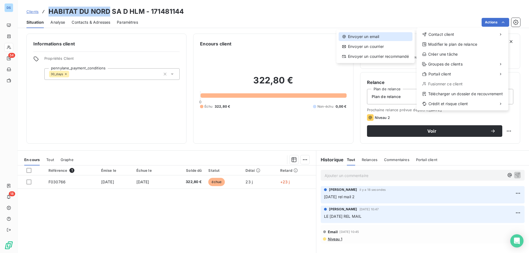
click at [378, 37] on div "Envoyer un email" at bounding box center [376, 36] width 74 height 9
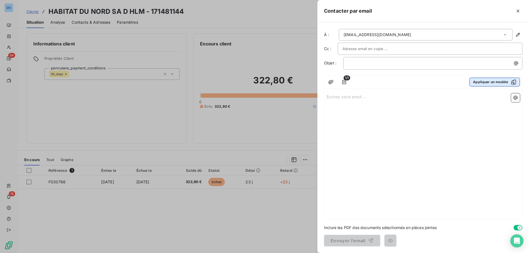
click at [481, 82] on button "Appliquer un modèle" at bounding box center [495, 82] width 50 height 9
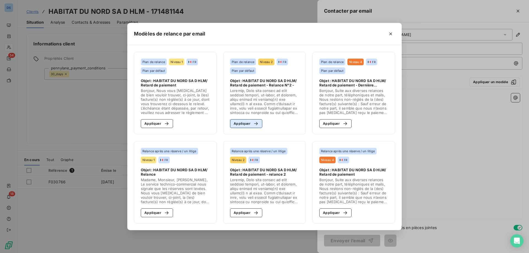
click at [253, 122] on icon "button" at bounding box center [256, 124] width 6 height 6
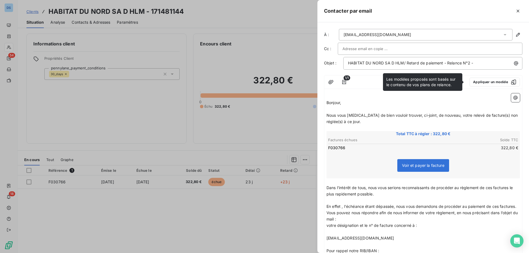
click at [406, 35] on div "[EMAIL_ADDRESS][DOMAIN_NAME]" at bounding box center [426, 35] width 174 height 12
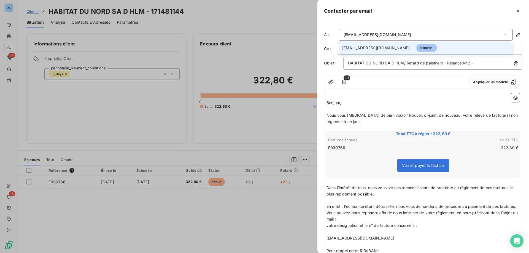
click at [406, 35] on div "[EMAIL_ADDRESS][DOMAIN_NAME]" at bounding box center [426, 35] width 174 height 12
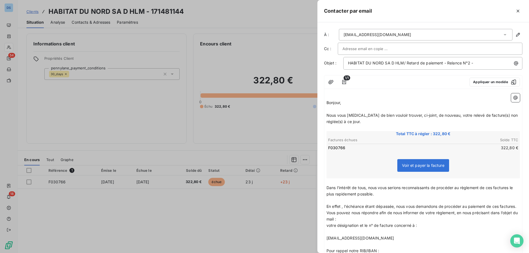
click at [406, 47] on div at bounding box center [430, 49] width 175 height 8
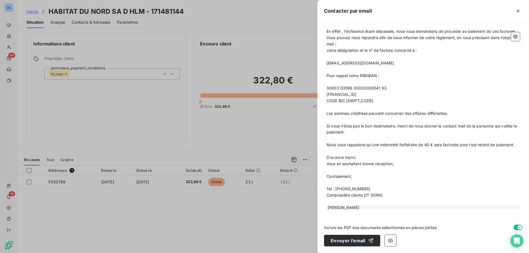
scroll to position [182, 0]
click at [340, 244] on button "Envoyer l’email" at bounding box center [352, 241] width 56 height 12
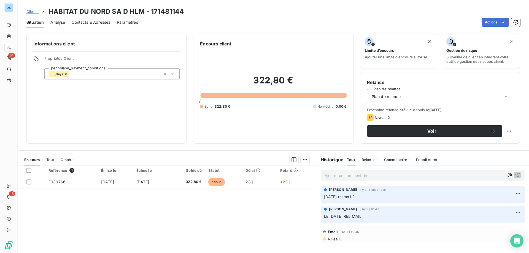
click at [27, 11] on span "Clients" at bounding box center [32, 11] width 12 height 4
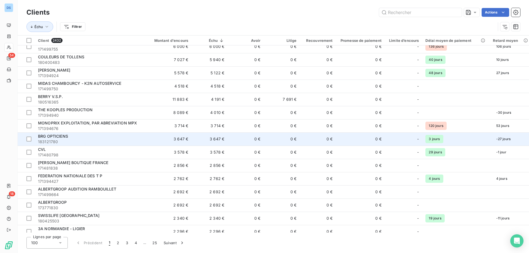
scroll to position [165, 0]
